Goal: Task Accomplishment & Management: Manage account settings

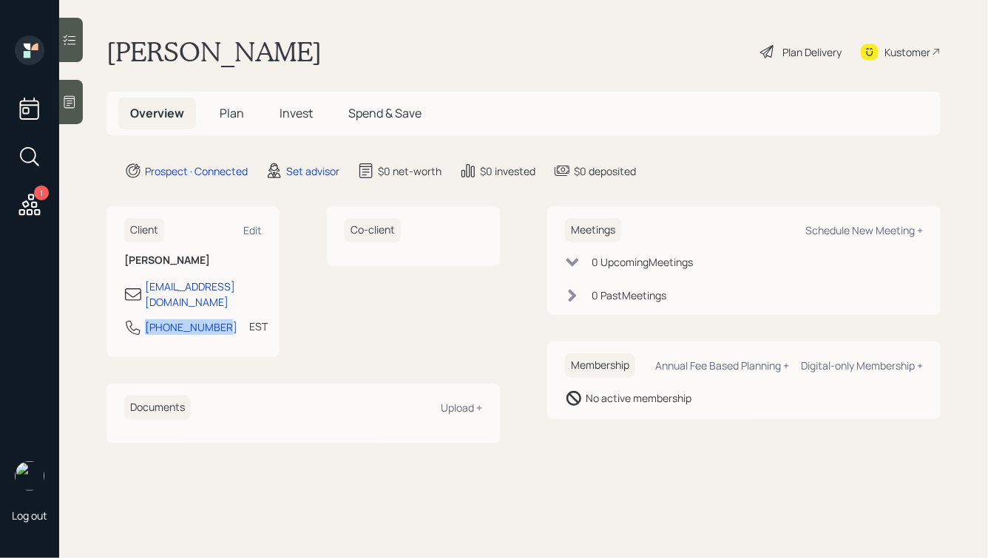
drag, startPoint x: 220, startPoint y: 316, endPoint x: 126, endPoint y: 316, distance: 93.2
click at [126, 319] on div "[PHONE_NUMBER] EST Currently 9:01 AM" at bounding box center [193, 332] width 138 height 27
copy div "[PHONE_NUMBER]"
click at [851, 234] on div "Schedule New Meeting +" at bounding box center [864, 230] width 118 height 14
select select "round-[PERSON_NAME]"
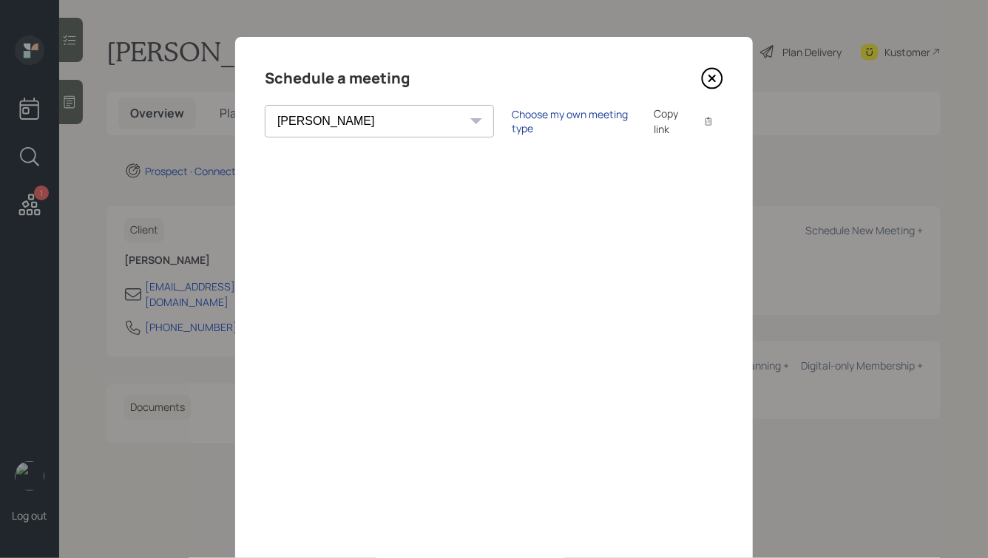
click at [512, 124] on div "Choose my own meeting type" at bounding box center [574, 121] width 124 height 28
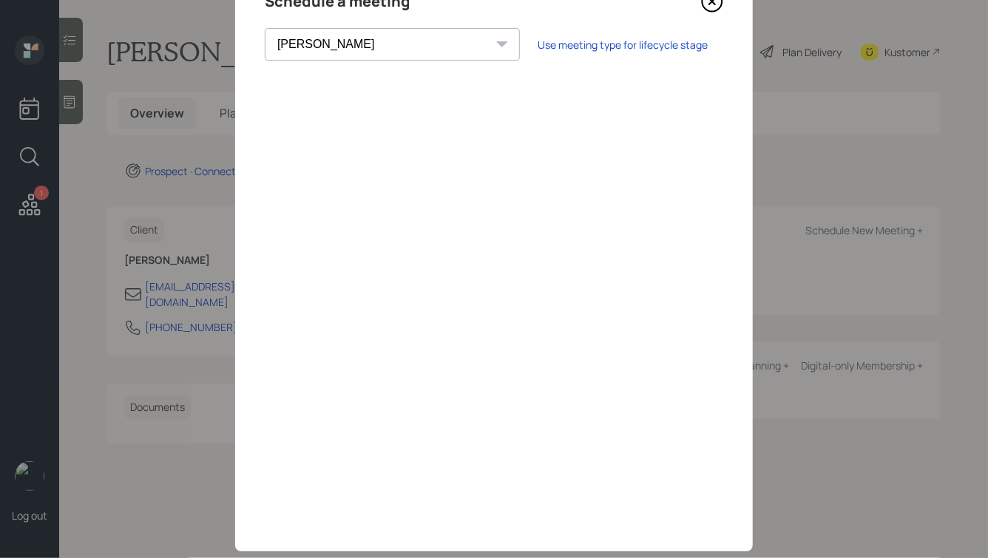
click at [713, 10] on icon at bounding box center [713, 2] width 20 height 20
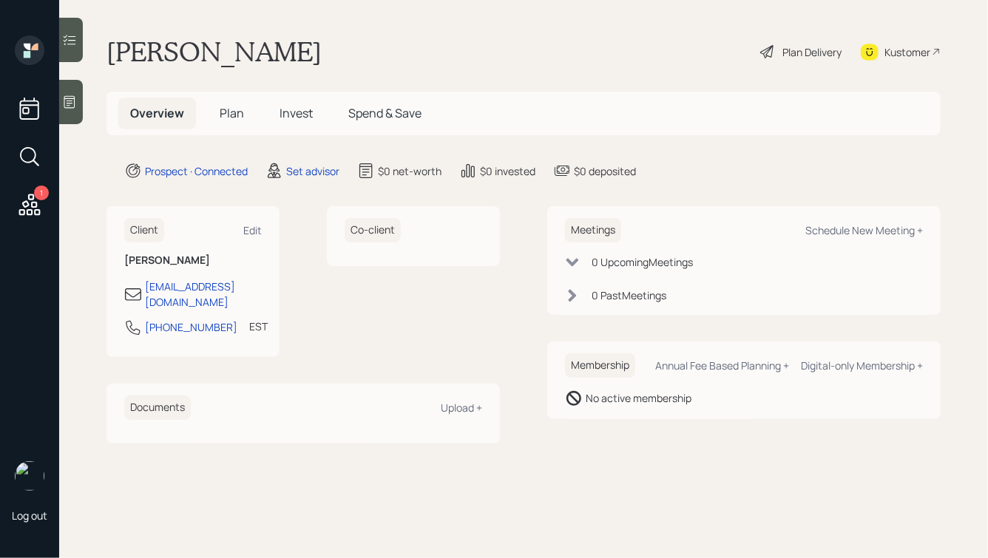
click at [30, 213] on icon at bounding box center [29, 205] width 27 height 27
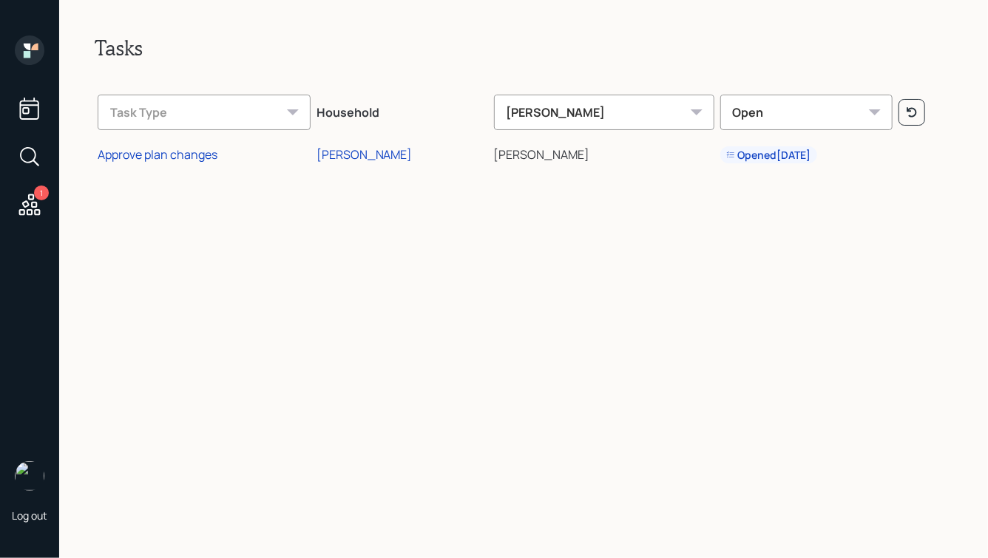
click at [21, 47] on icon at bounding box center [30, 51] width 30 height 30
